Goal: Task Accomplishment & Management: Use online tool/utility

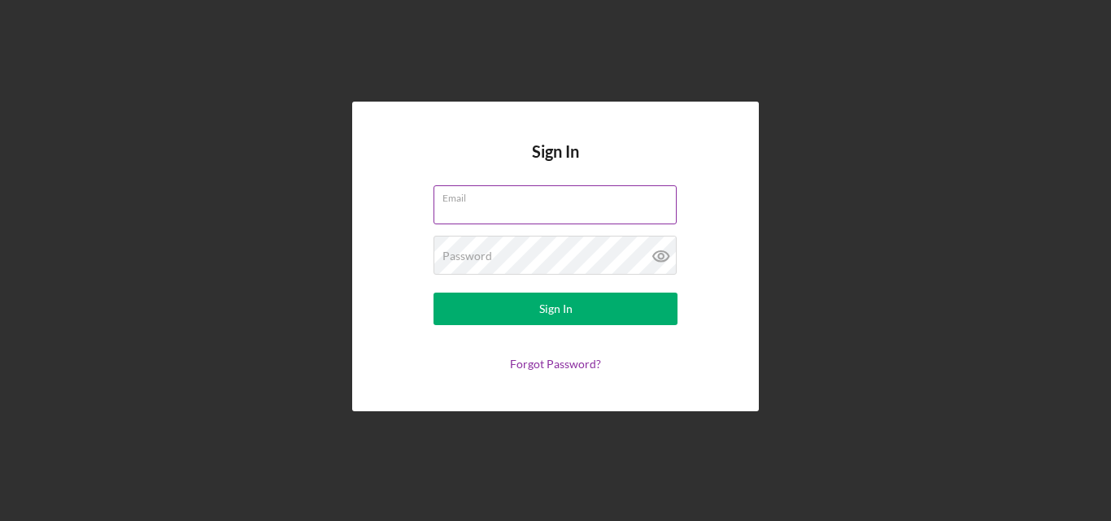
click at [463, 201] on label "Email" at bounding box center [559, 195] width 234 height 18
click at [463, 201] on input "Email" at bounding box center [554, 204] width 243 height 39
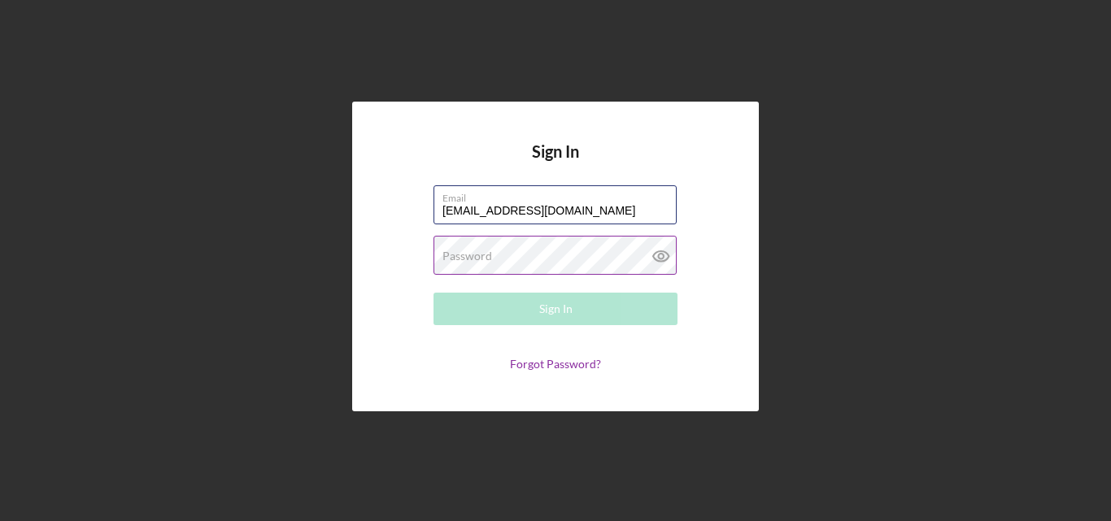
type input "[EMAIL_ADDRESS][DOMAIN_NAME]"
click at [447, 254] on label "Password" at bounding box center [467, 256] width 50 height 13
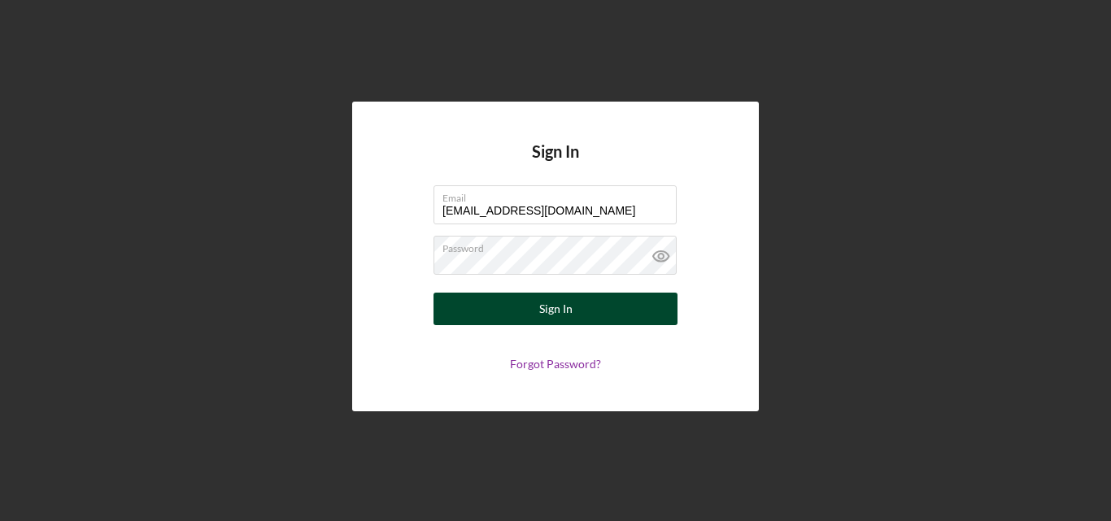
click at [503, 313] on button "Sign In" at bounding box center [555, 309] width 244 height 33
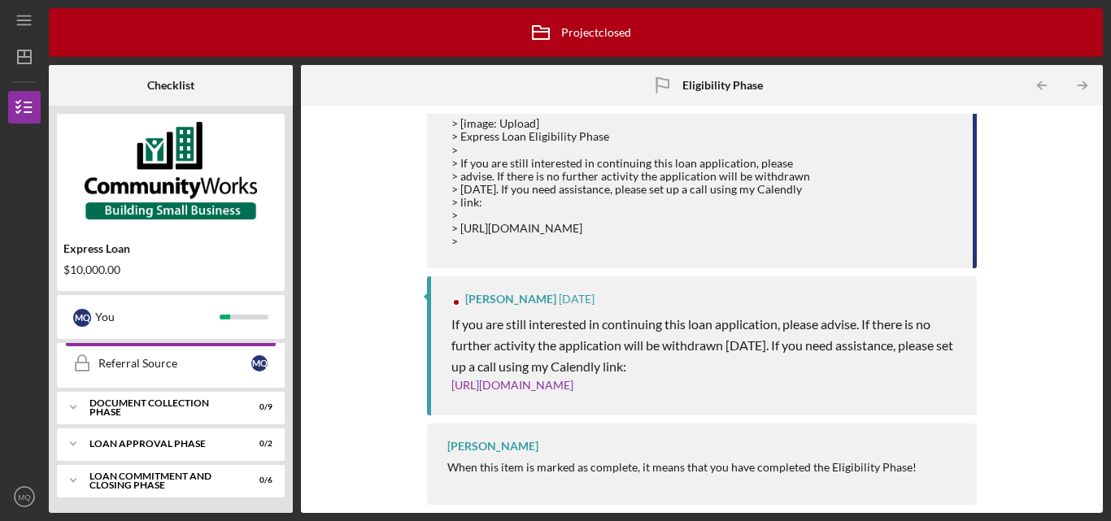
scroll to position [355, 0]
click at [180, 405] on div "Document Collection Phase" at bounding box center [176, 407] width 175 height 10
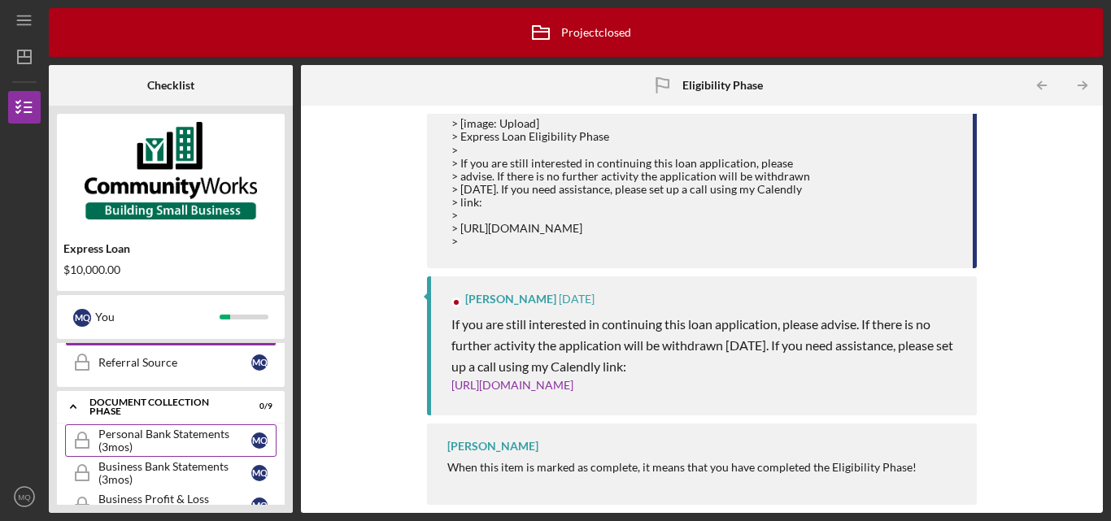
click at [159, 437] on div "Personal Bank Statements (3mos)" at bounding box center [174, 441] width 153 height 26
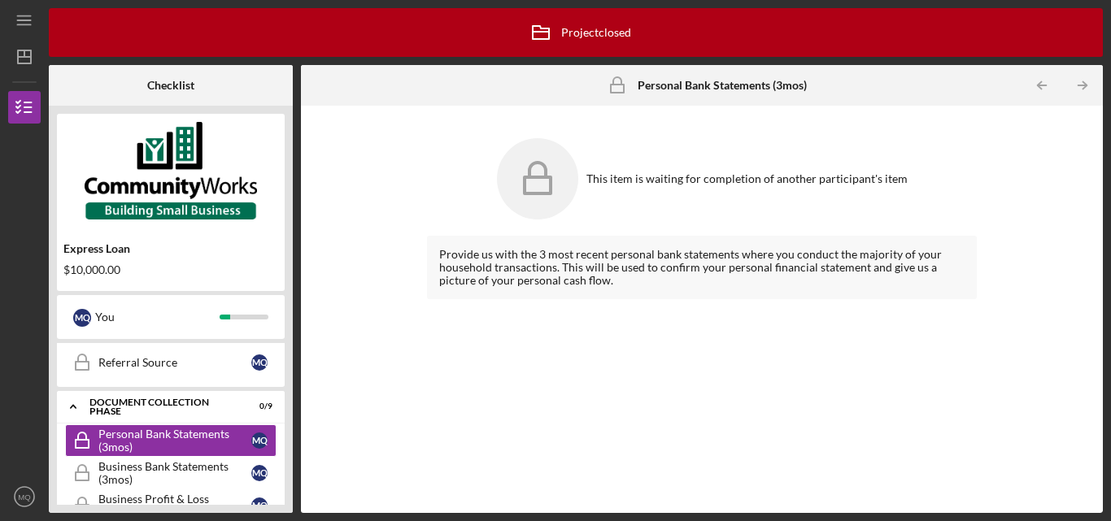
click at [557, 219] on icon at bounding box center [537, 178] width 81 height 81
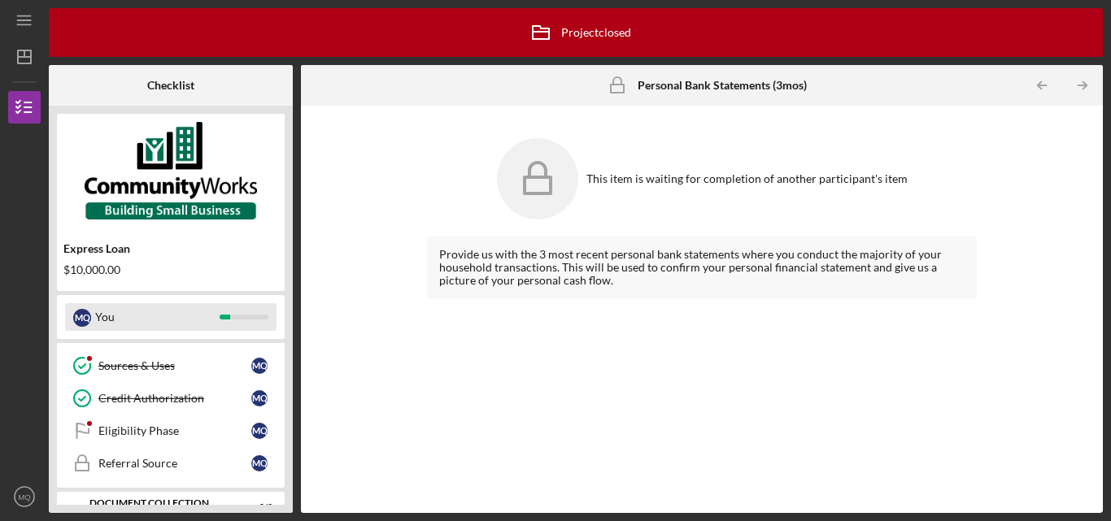
scroll to position [250, 0]
